Goal: Task Accomplishment & Management: Complete application form

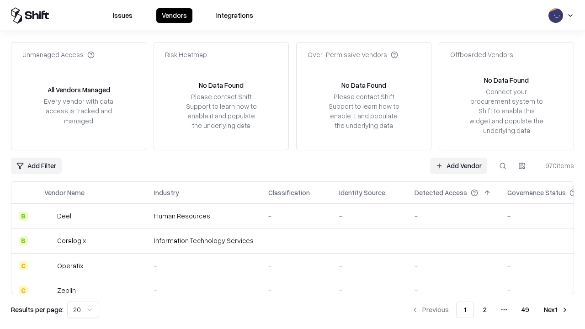
click at [458, 165] on link "Add Vendor" at bounding box center [458, 166] width 57 height 16
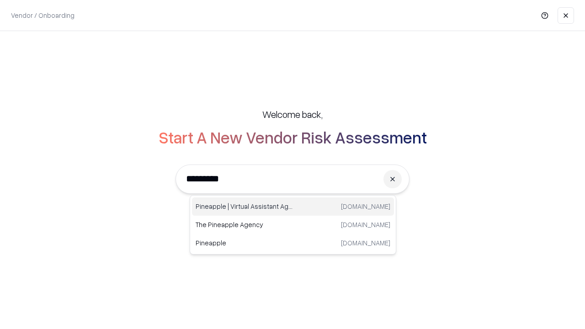
click at [293, 207] on div "Pineapple | Virtual Assistant Agency trypineapple.com" at bounding box center [293, 206] width 202 height 18
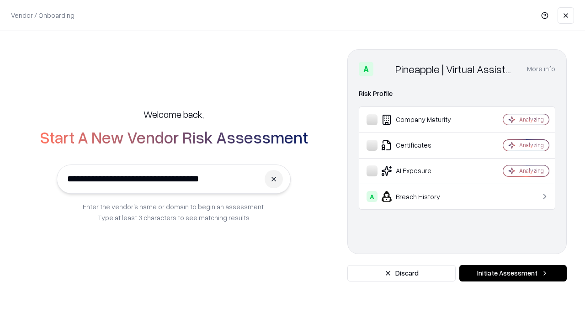
type input "**********"
click at [513, 273] on button "Initiate Assessment" at bounding box center [512, 273] width 107 height 16
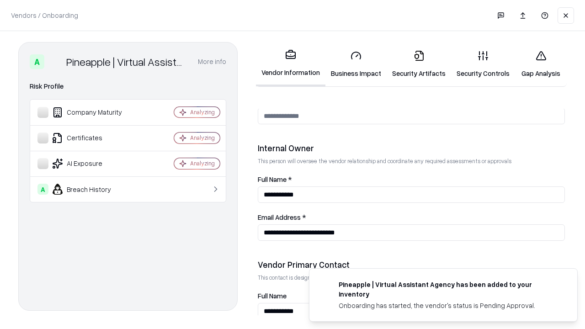
scroll to position [474, 0]
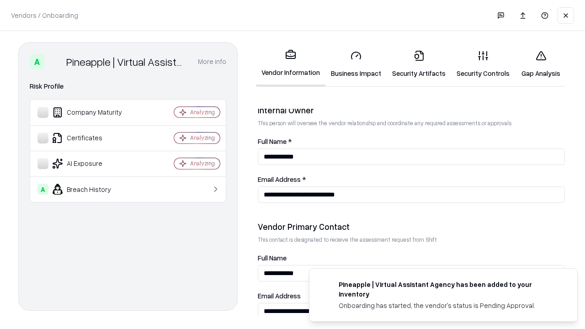
click at [356, 64] on link "Business Impact" at bounding box center [355, 64] width 61 height 43
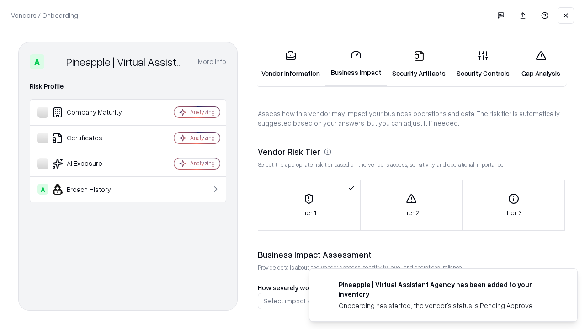
click at [419, 64] on link "Security Artifacts" at bounding box center [419, 64] width 64 height 43
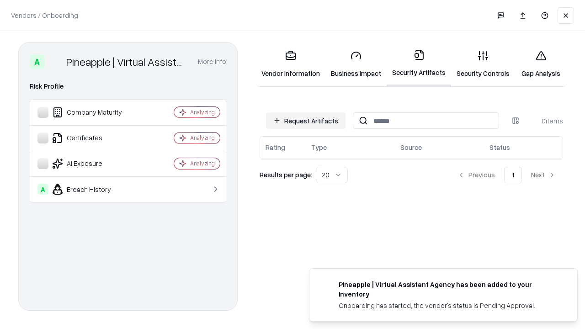
click at [306, 121] on button "Request Artifacts" at bounding box center [306, 120] width 80 height 16
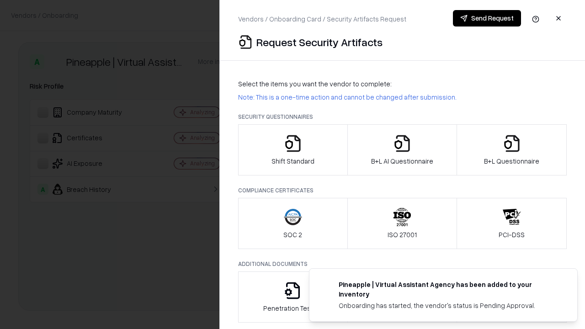
click at [293, 150] on icon "button" at bounding box center [293, 143] width 18 height 18
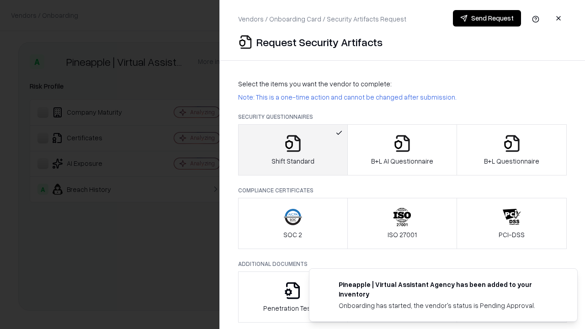
click at [487, 18] on button "Send Request" at bounding box center [487, 18] width 68 height 16
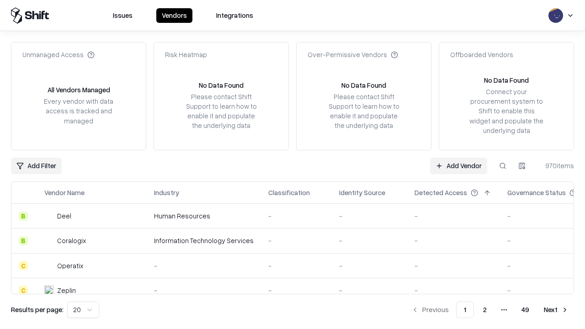
click at [503, 165] on button at bounding box center [503, 166] width 16 height 16
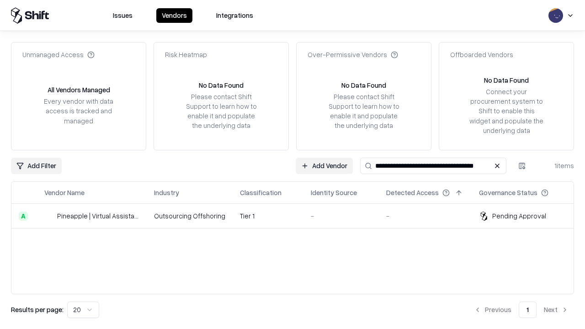
type input "**********"
click at [298, 216] on td "Tier 1" at bounding box center [268, 216] width 71 height 25
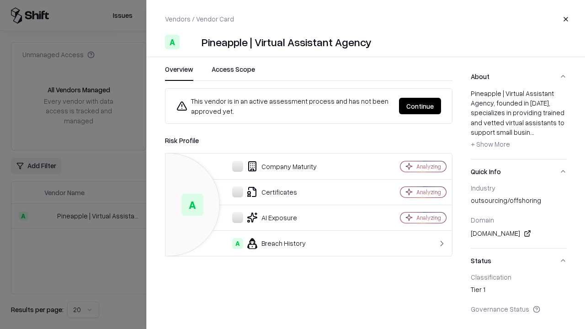
click at [420, 106] on button "Continue" at bounding box center [420, 106] width 42 height 16
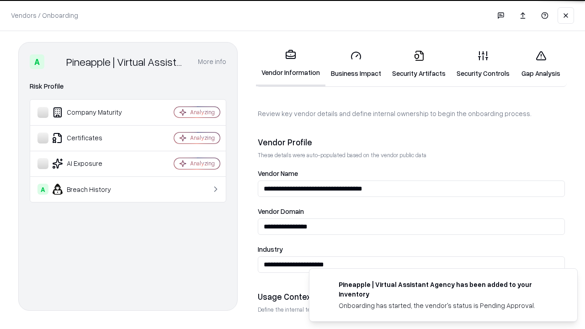
click at [419, 64] on link "Security Artifacts" at bounding box center [419, 64] width 64 height 43
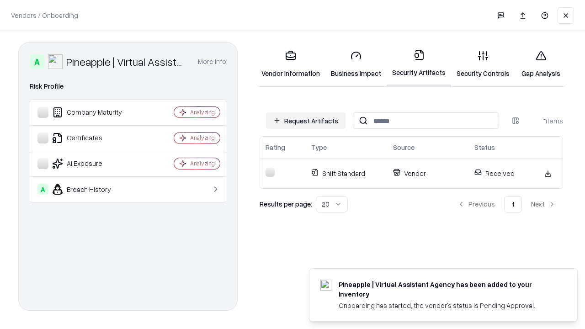
click at [483, 64] on link "Security Controls" at bounding box center [483, 64] width 64 height 43
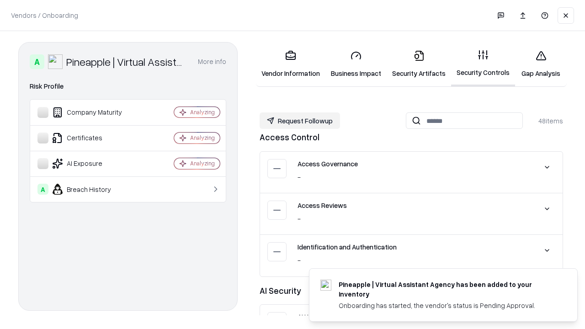
click at [300, 121] on button "Request Followup" at bounding box center [300, 120] width 80 height 16
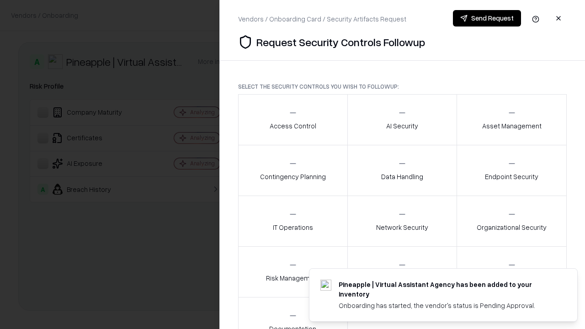
click at [293, 120] on div "Access Control" at bounding box center [293, 119] width 47 height 22
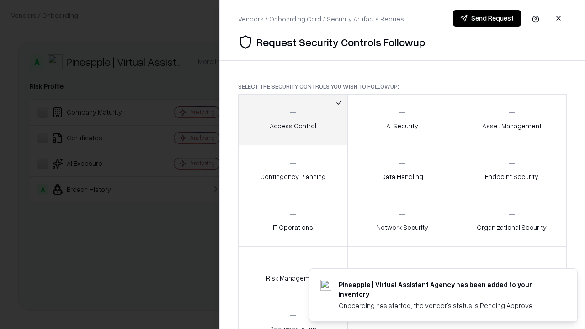
click at [487, 18] on button "Send Request" at bounding box center [487, 18] width 68 height 16
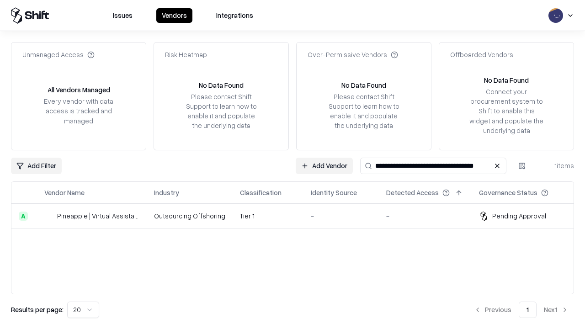
type input "**********"
click at [298, 216] on td "Tier 1" at bounding box center [268, 216] width 71 height 25
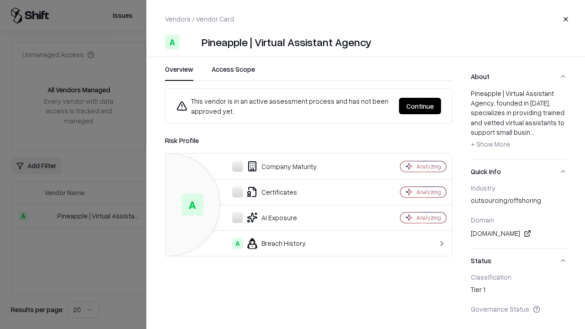
click at [420, 106] on button "Continue" at bounding box center [420, 106] width 42 height 16
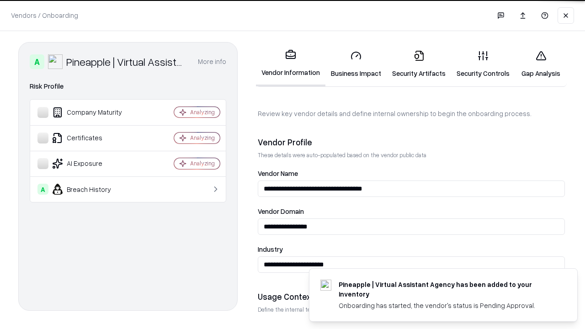
click at [541, 64] on link "Gap Analysis" at bounding box center [541, 64] width 52 height 43
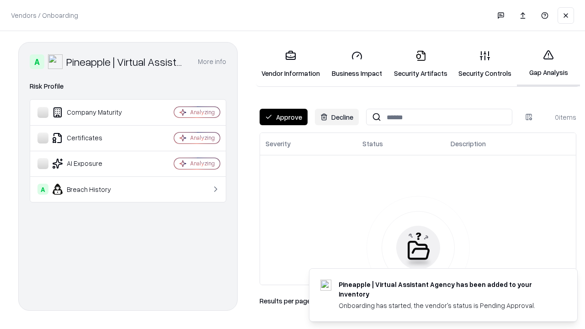
click at [283, 117] on button "Approve" at bounding box center [284, 117] width 48 height 16
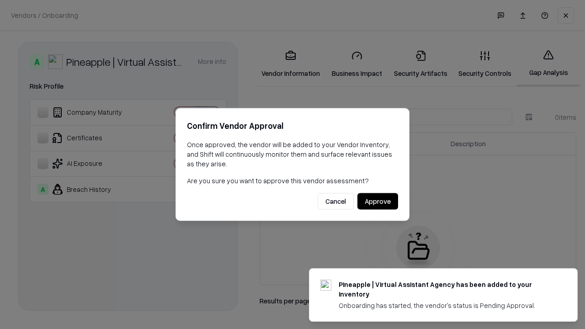
click at [378, 201] on button "Approve" at bounding box center [377, 201] width 41 height 16
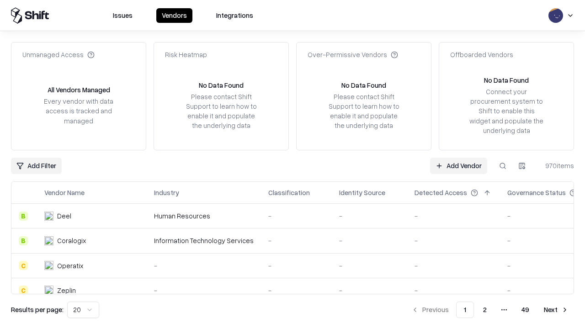
type input "**********"
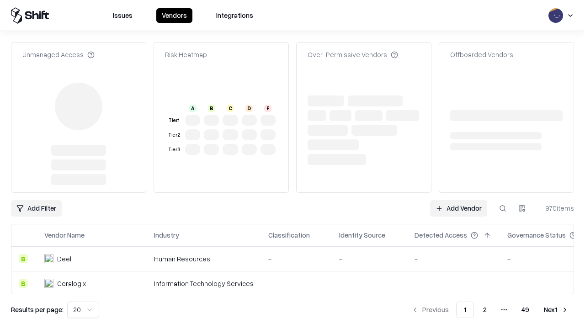
click at [458, 200] on link "Add Vendor" at bounding box center [458, 208] width 57 height 16
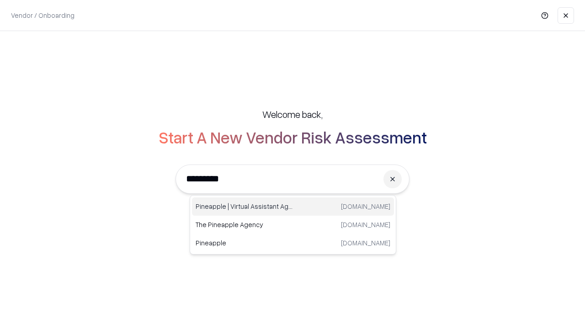
click at [293, 207] on div "Pineapple | Virtual Assistant Agency [DOMAIN_NAME]" at bounding box center [293, 206] width 202 height 18
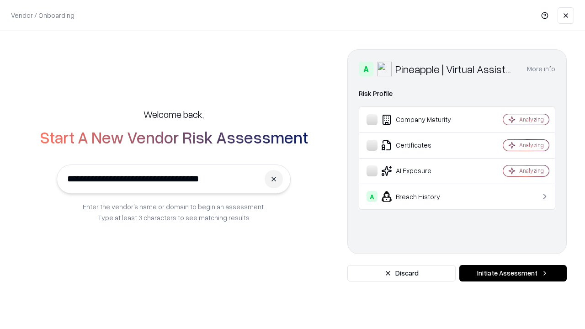
type input "**********"
click at [513, 273] on button "Initiate Assessment" at bounding box center [512, 273] width 107 height 16
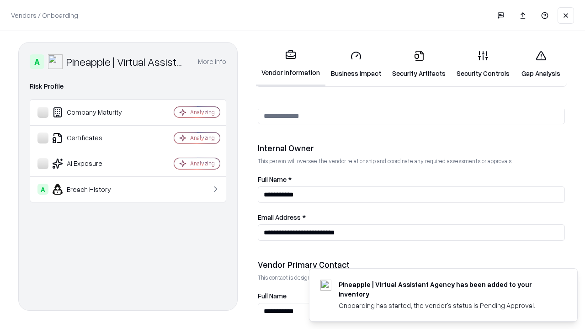
scroll to position [474, 0]
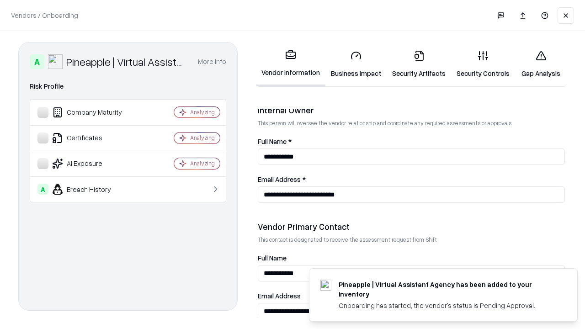
click at [541, 64] on link "Gap Analysis" at bounding box center [541, 64] width 52 height 43
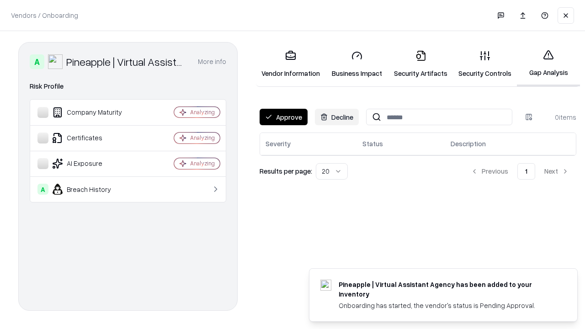
click at [283, 117] on button "Approve" at bounding box center [284, 117] width 48 height 16
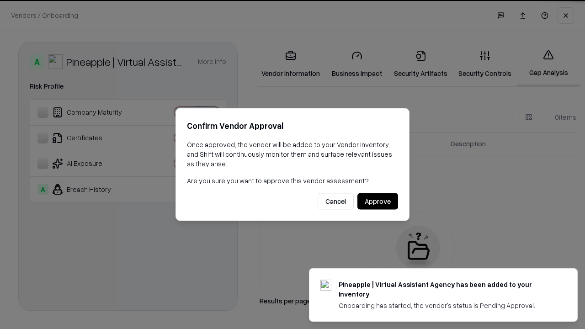
click at [378, 201] on button "Approve" at bounding box center [377, 201] width 41 height 16
